Goal: Task Accomplishment & Management: Complete application form

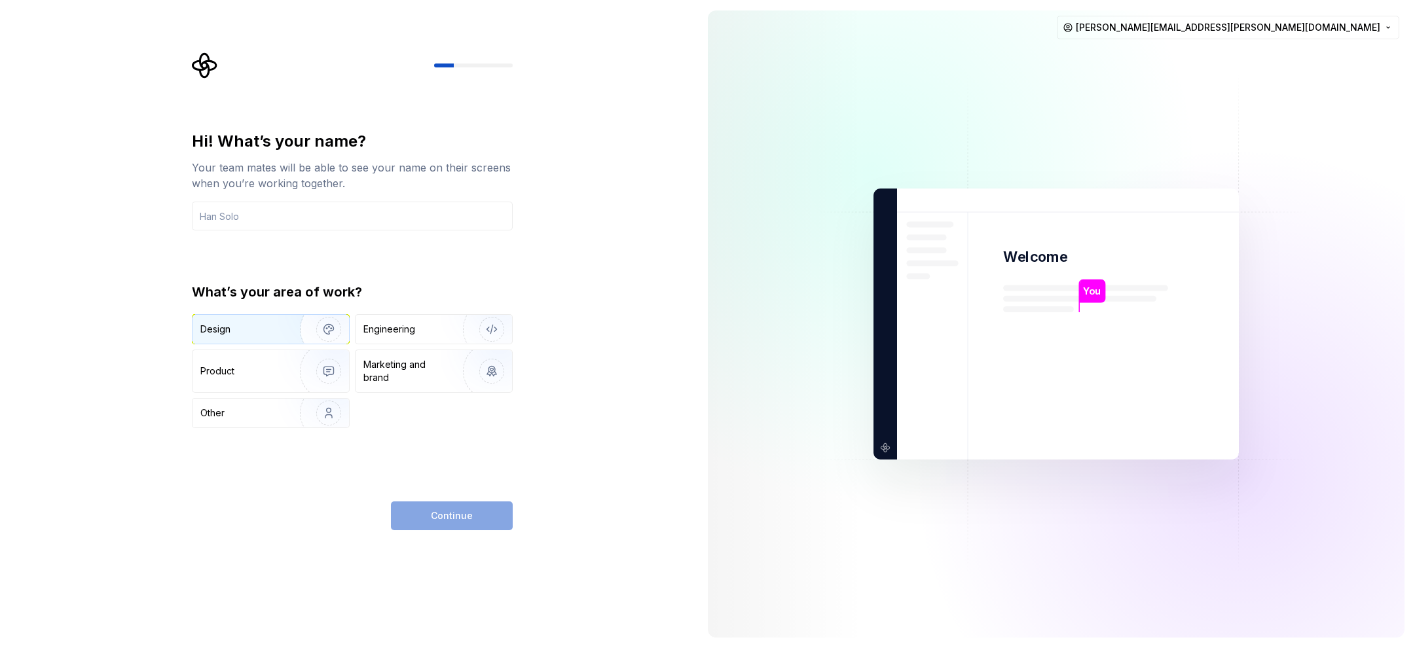
click at [247, 339] on div "Design" at bounding box center [271, 329] width 157 height 29
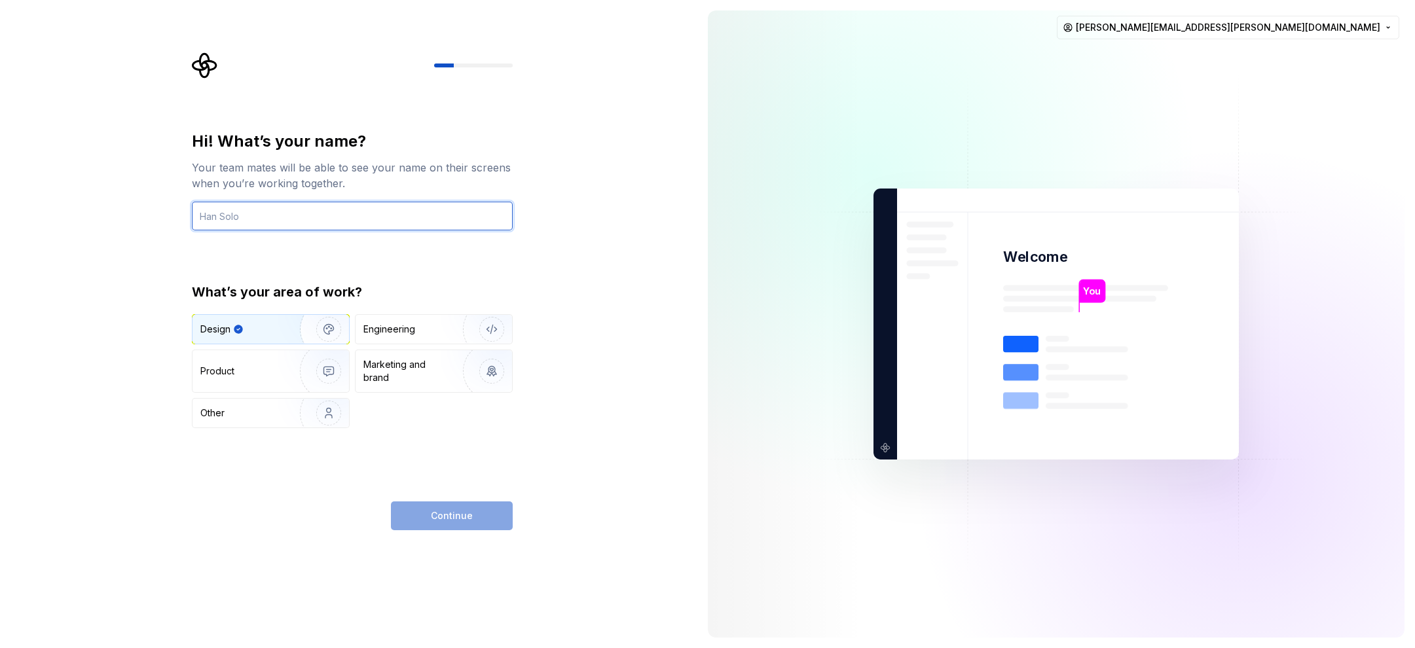
click at [271, 216] on input "text" at bounding box center [352, 216] width 321 height 29
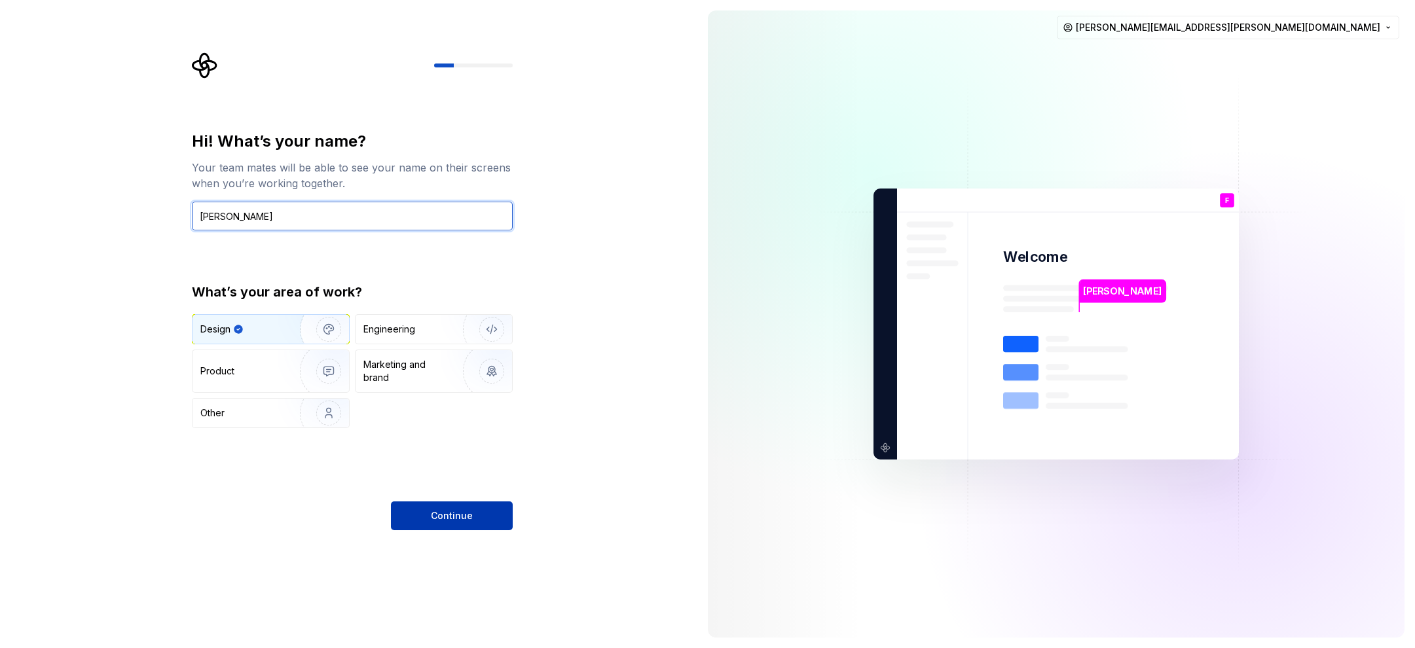
type input "Felipe Carpena"
click at [435, 506] on button "Continue" at bounding box center [452, 516] width 122 height 29
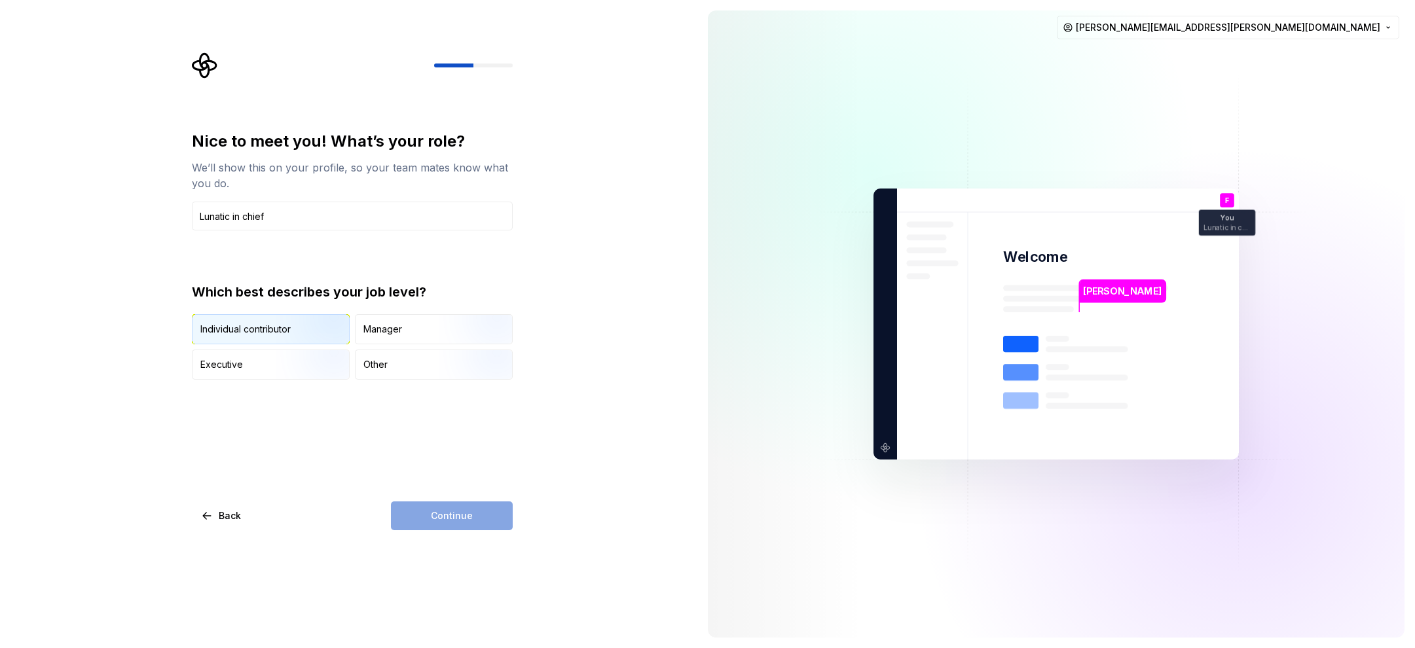
type input "Lunatic in chief"
click at [266, 328] on div "Individual contributor" at bounding box center [245, 329] width 90 height 13
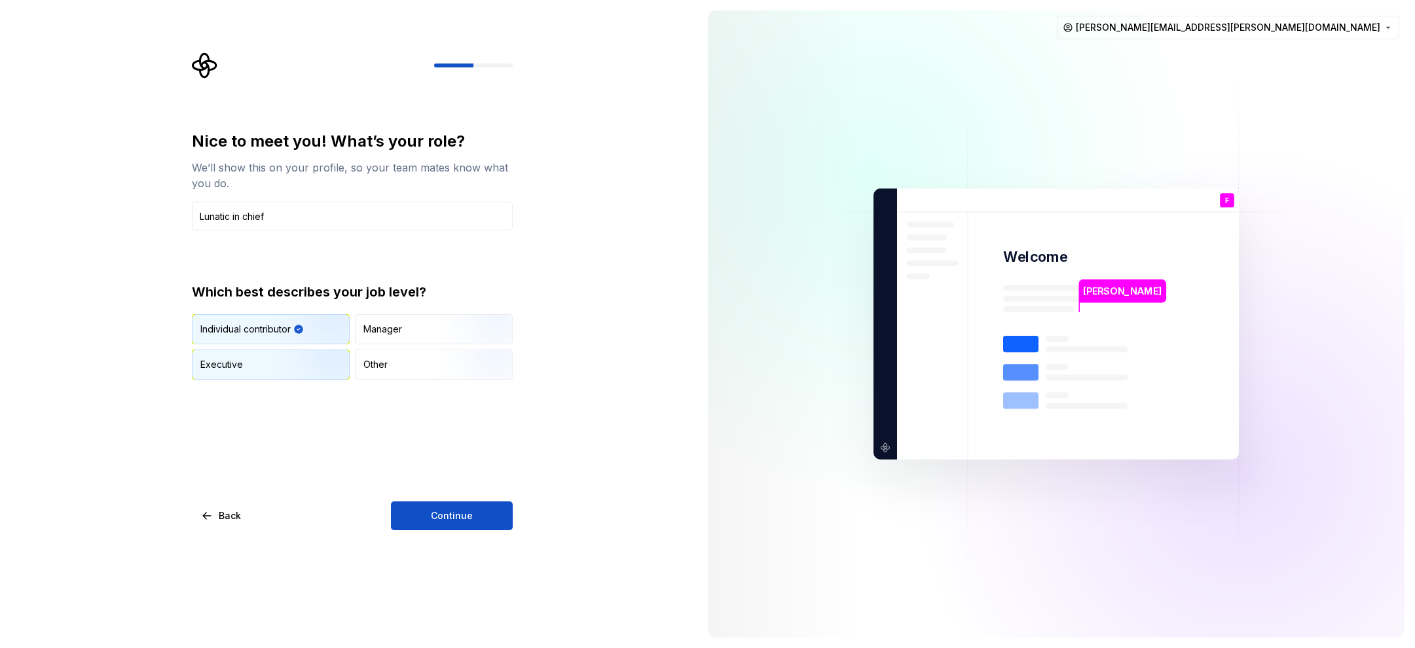
click at [296, 368] on img "button" at bounding box center [318, 381] width 84 height 88
click at [466, 526] on button "Continue" at bounding box center [452, 516] width 122 height 29
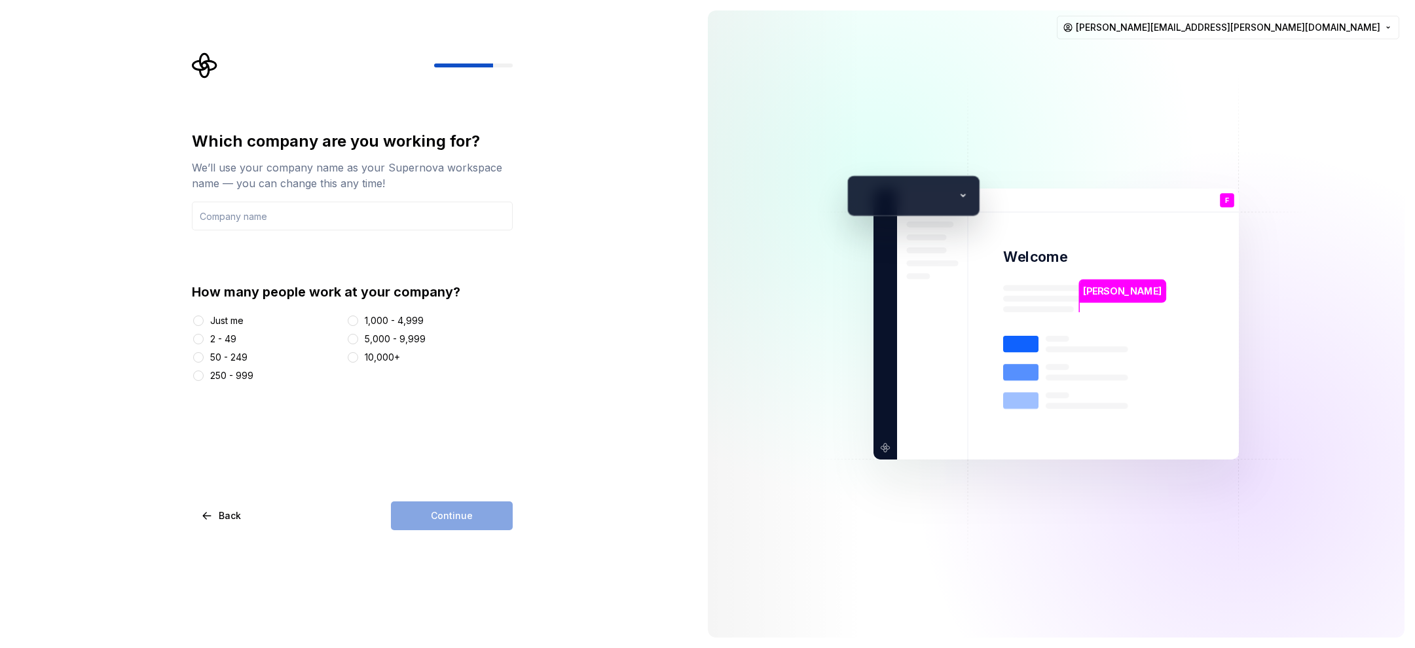
click at [205, 318] on div "Just me" at bounding box center [266, 320] width 149 height 13
click at [202, 318] on button "Just me" at bounding box center [198, 321] width 10 height 10
click at [445, 517] on div "Continue" at bounding box center [452, 516] width 122 height 29
click at [349, 227] on input "text" at bounding box center [352, 216] width 321 height 29
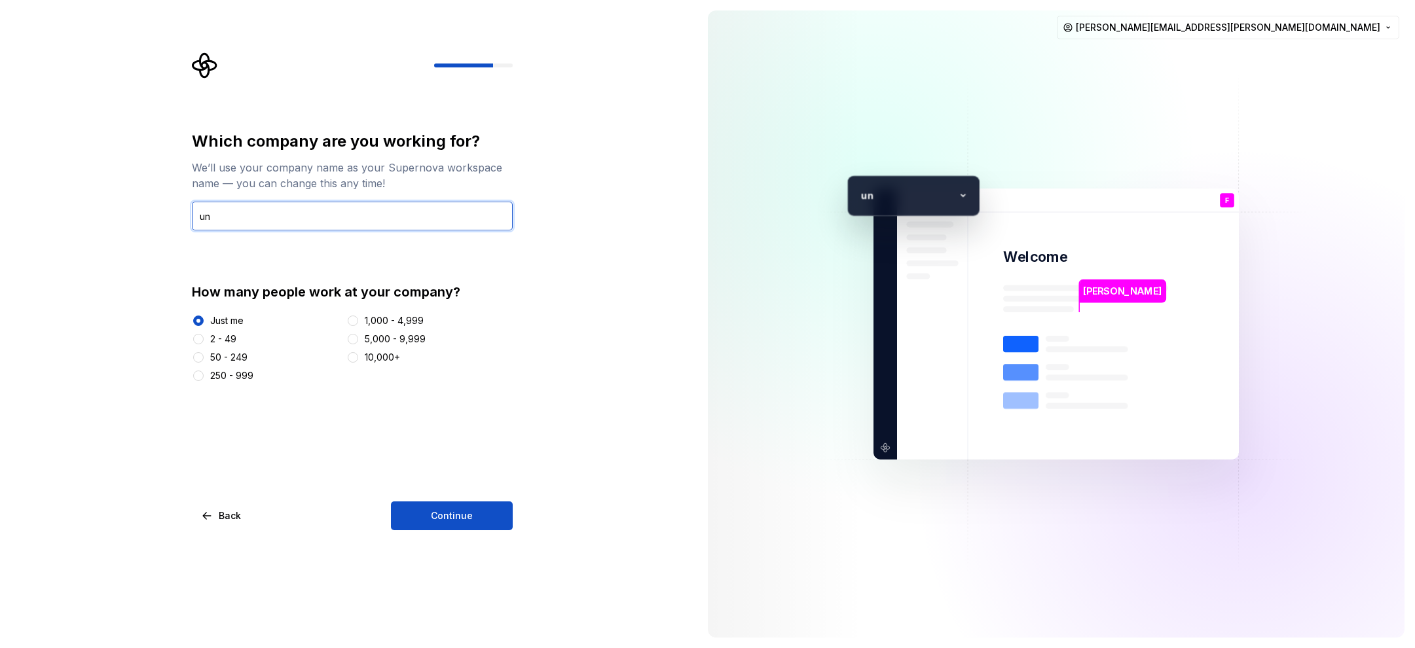
type input "u"
type input "Unbounded"
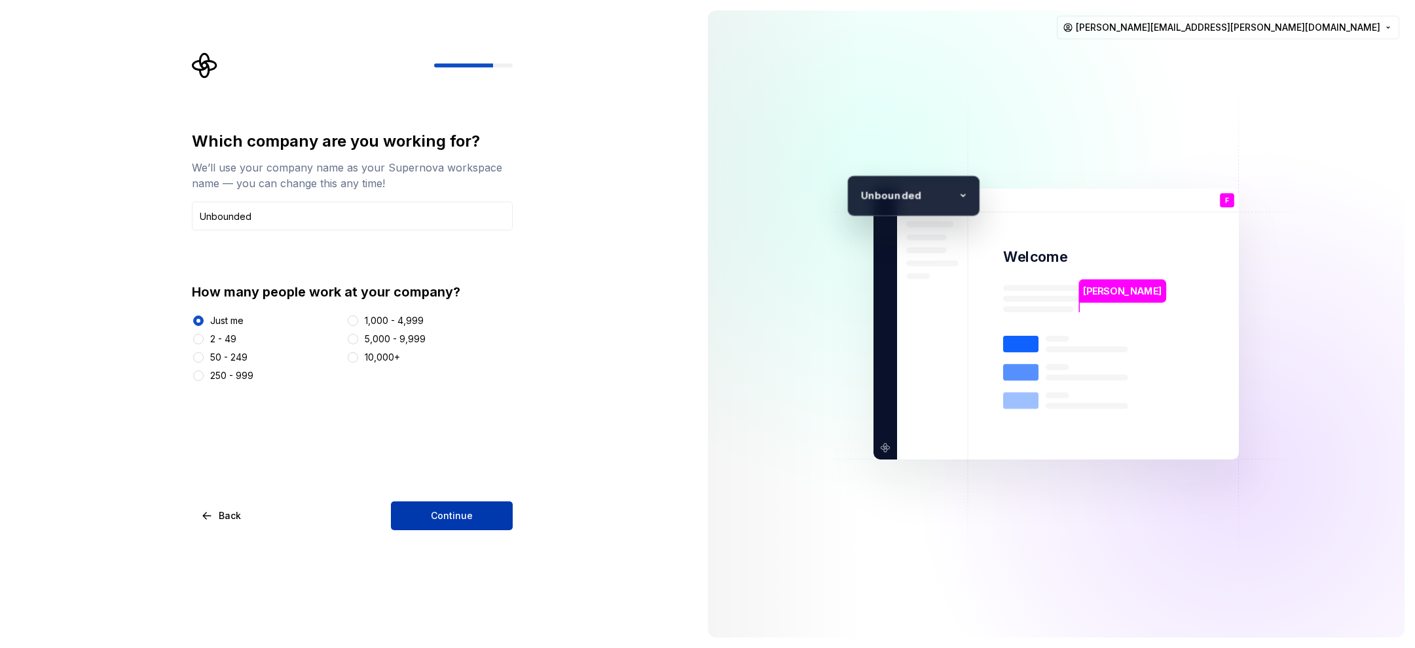
click at [479, 513] on button "Continue" at bounding box center [452, 516] width 122 height 29
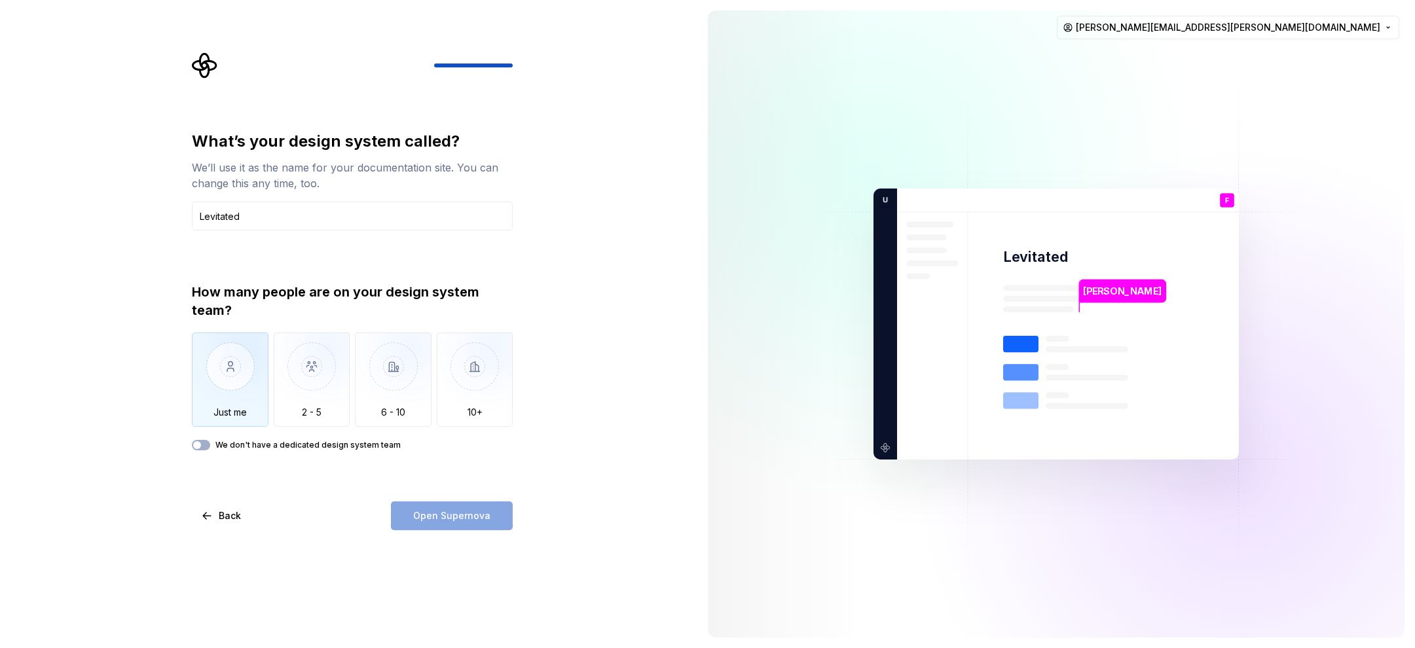
type input "Levitated"
click at [216, 382] on img "button" at bounding box center [230, 377] width 77 height 88
click at [207, 442] on button "We don't have a dedicated design system team" at bounding box center [201, 445] width 18 height 10
click at [451, 511] on span "Open Supernova" at bounding box center [451, 515] width 77 height 13
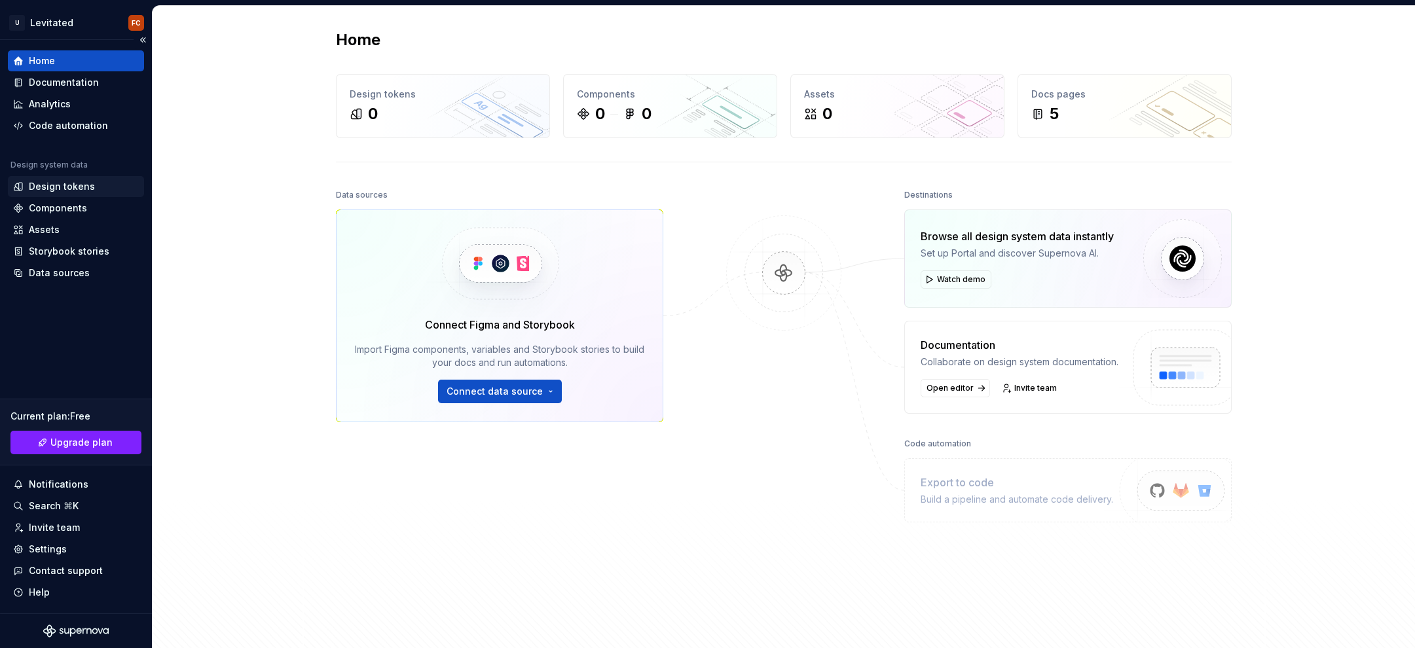
click at [75, 186] on div "Design tokens" at bounding box center [62, 186] width 66 height 13
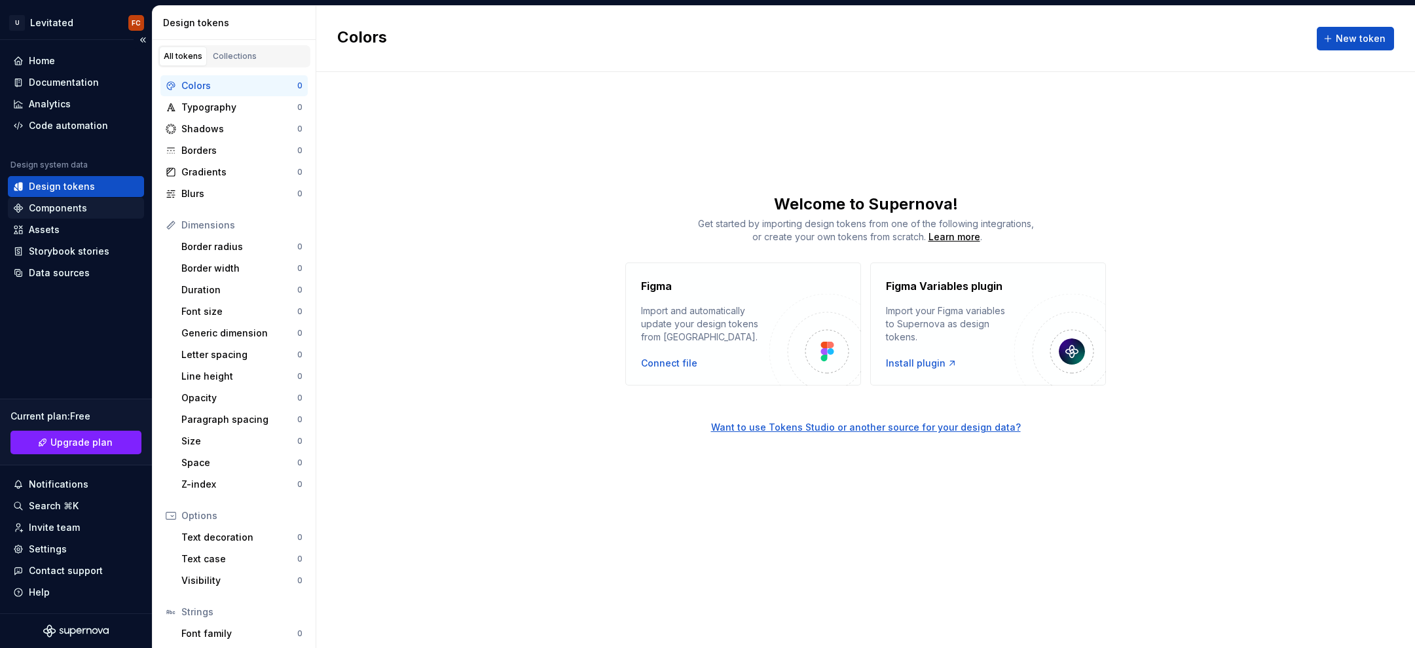
click at [73, 206] on div "Components" at bounding box center [58, 208] width 58 height 13
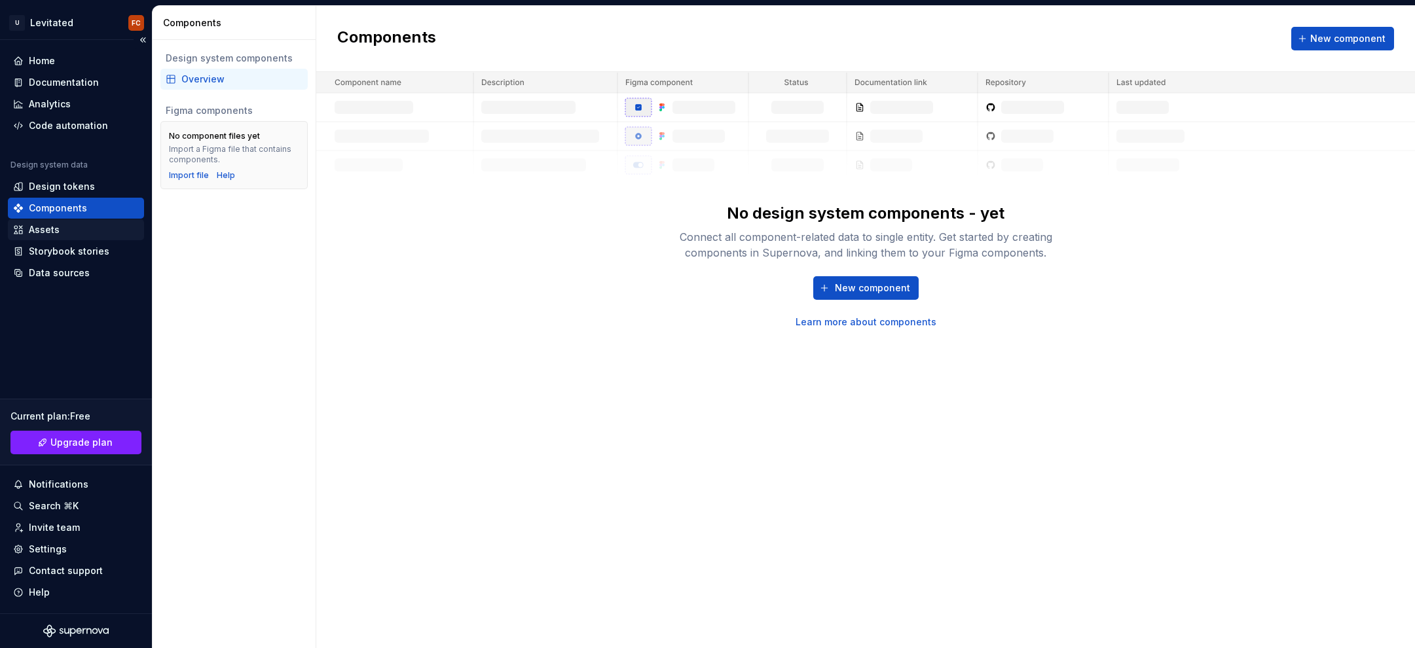
click at [63, 232] on div "Assets" at bounding box center [76, 229] width 126 height 13
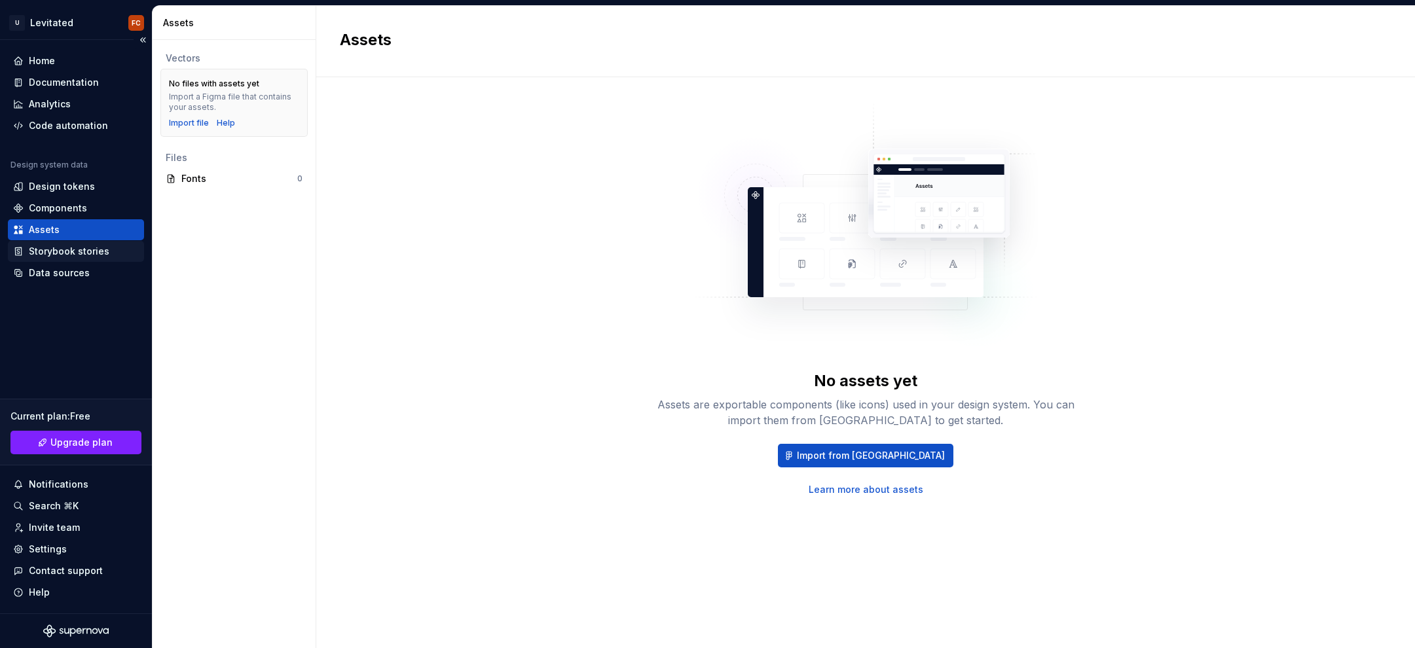
click at [62, 252] on div "Storybook stories" at bounding box center [69, 251] width 81 height 13
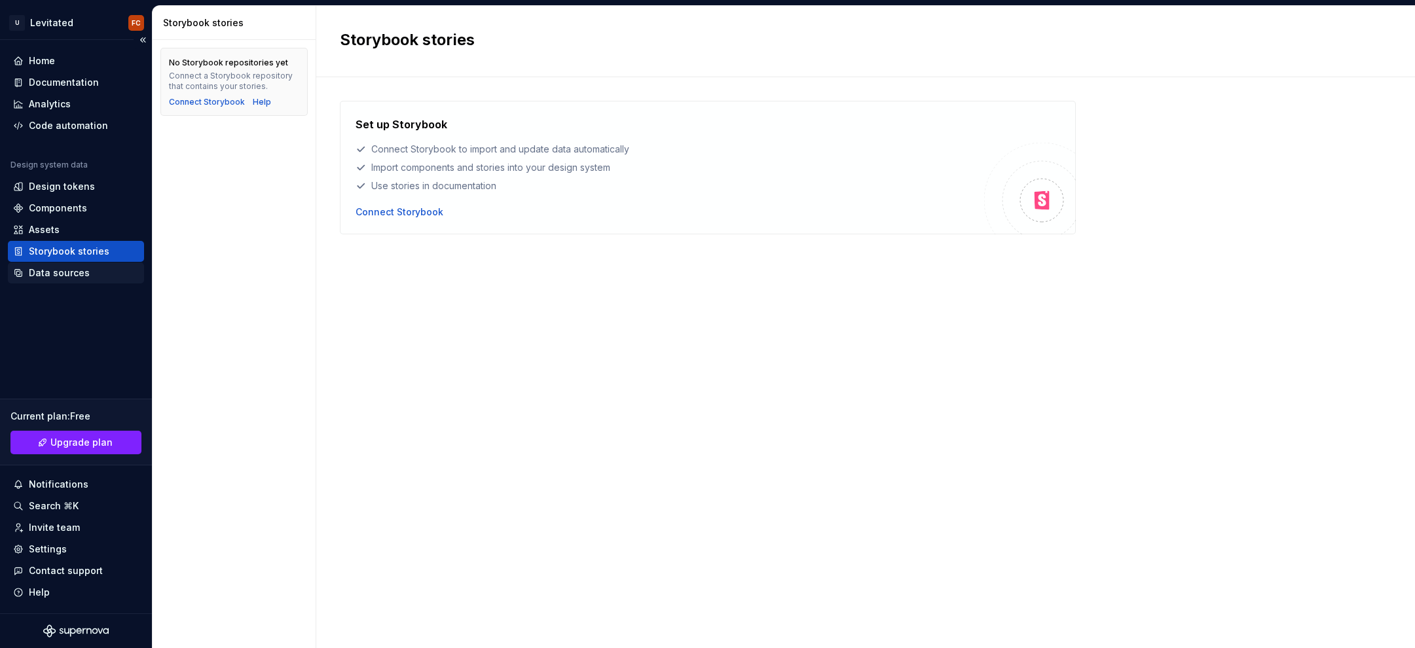
click at [60, 273] on div "Data sources" at bounding box center [59, 273] width 61 height 13
